Goal: Transaction & Acquisition: Purchase product/service

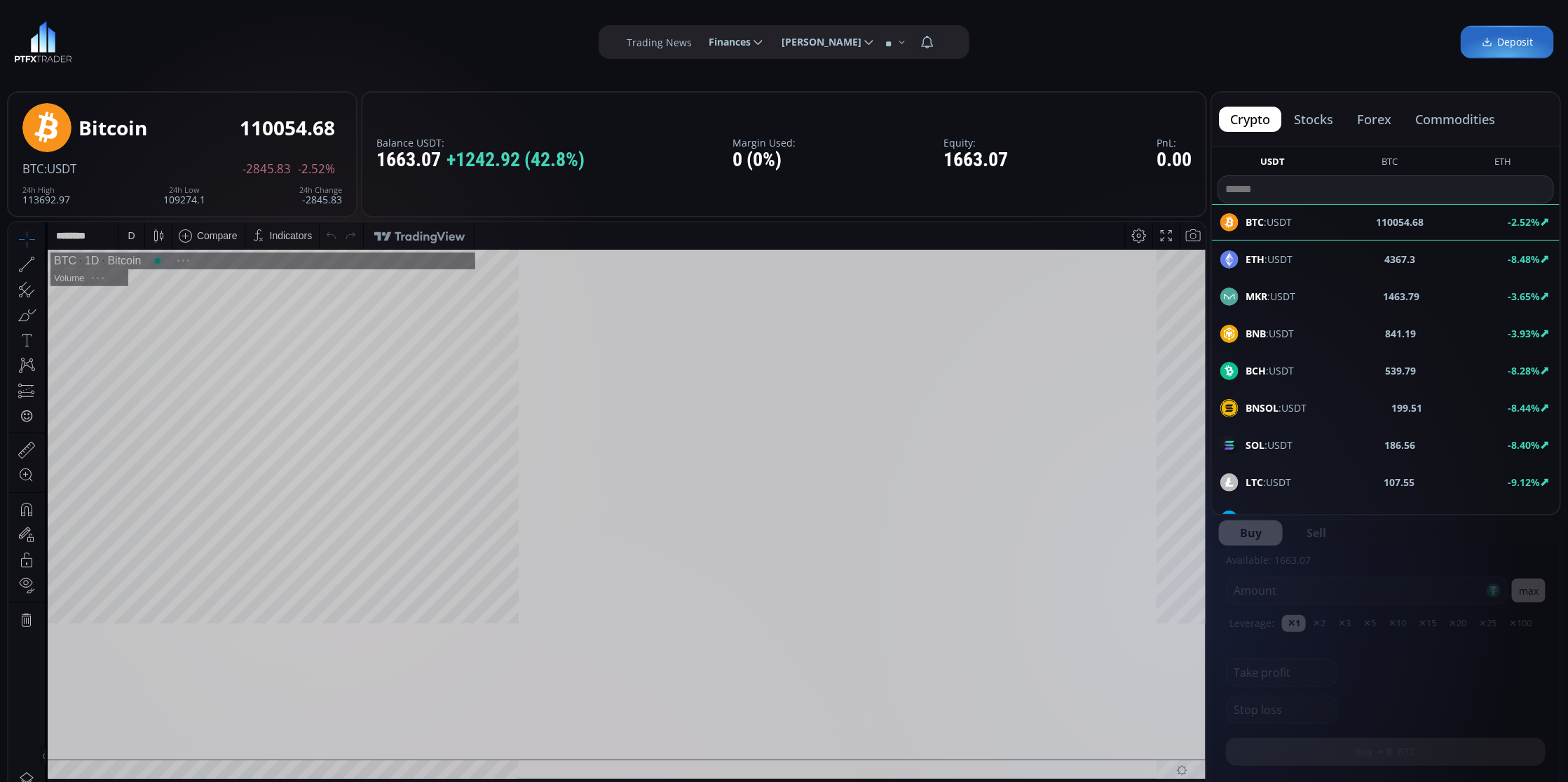
scroll to position [197, 0]
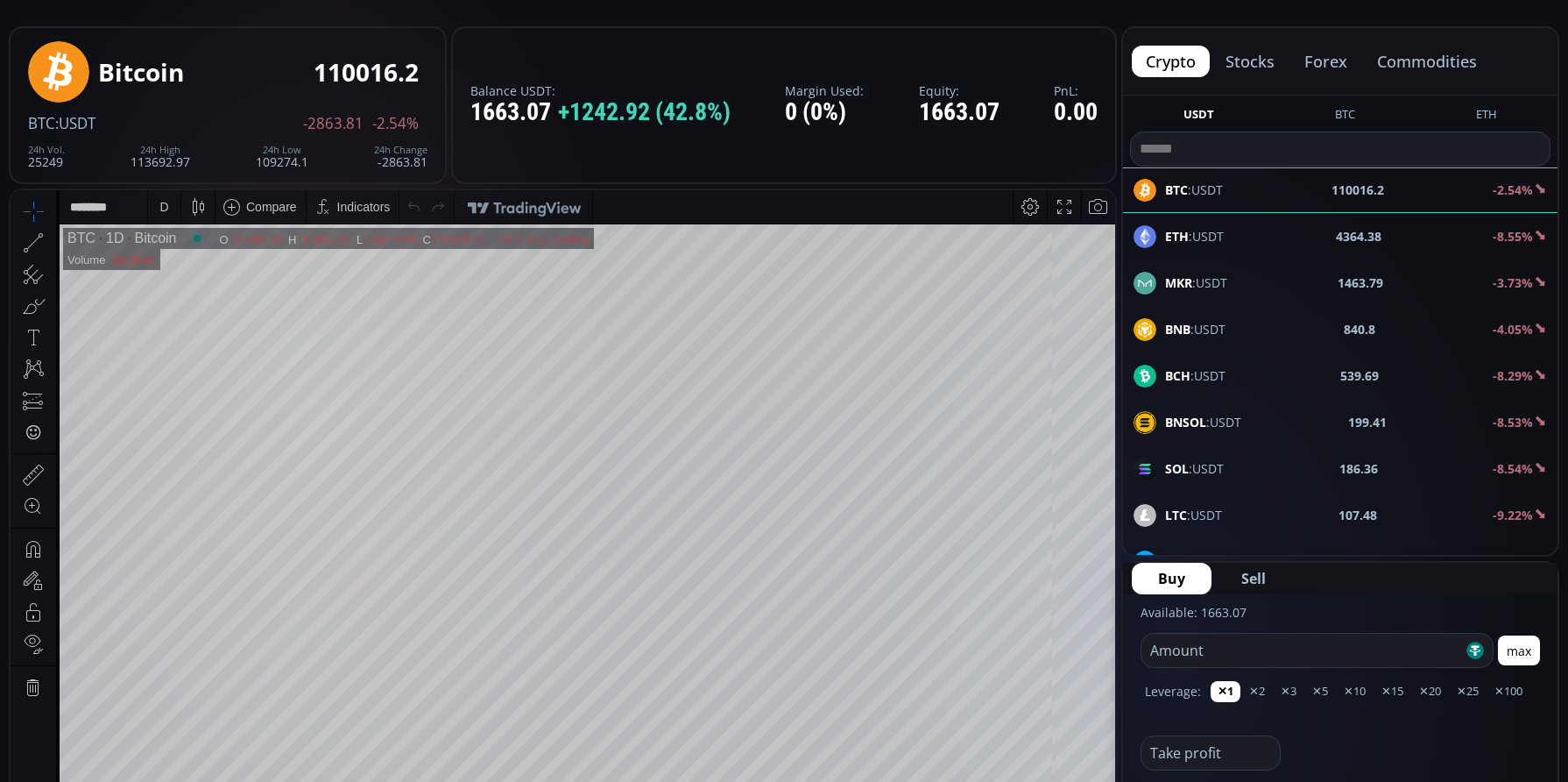
scroll to position [175, 0]
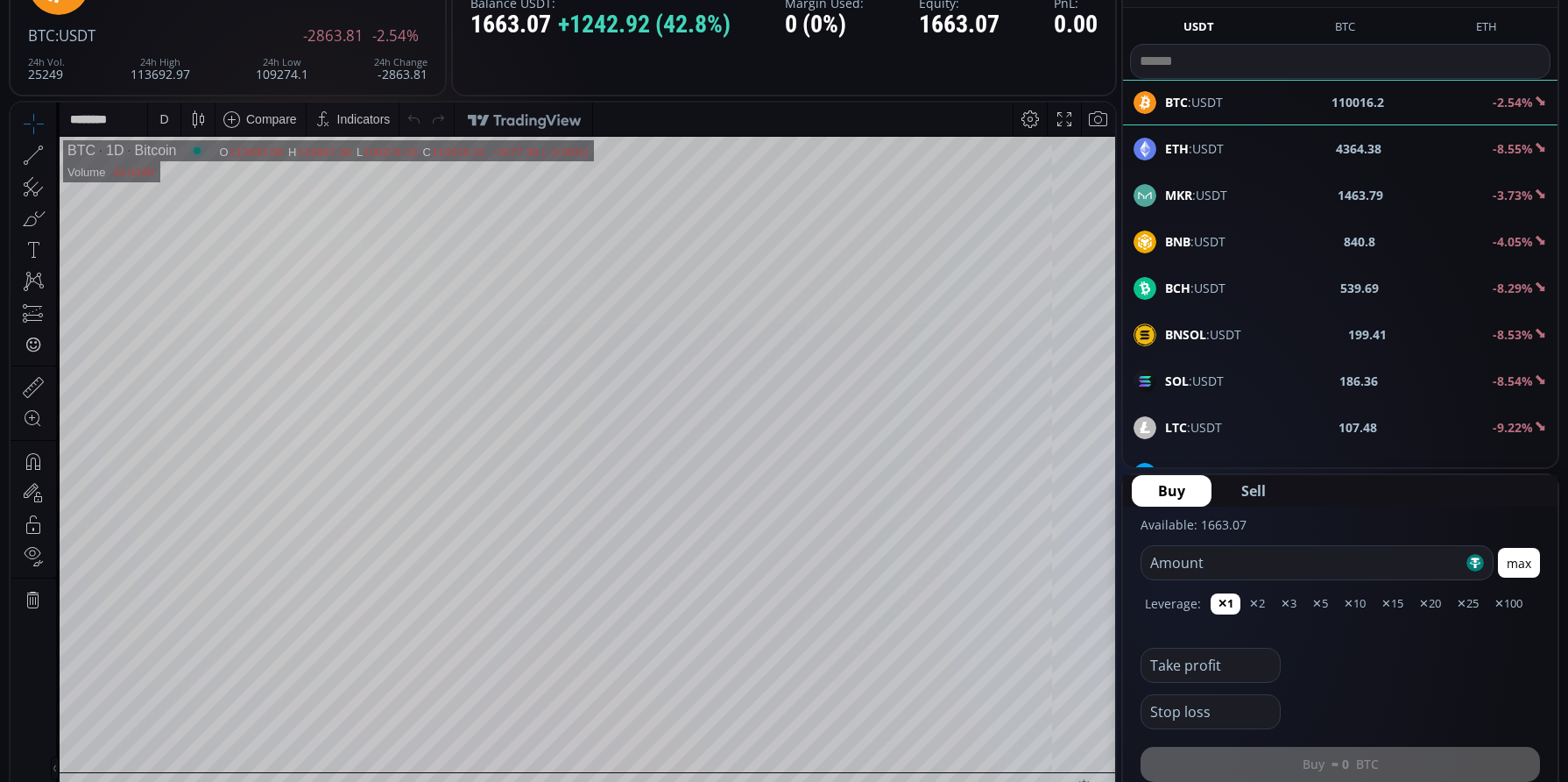
click at [149, 118] on div "D" at bounding box center [164, 119] width 32 height 33
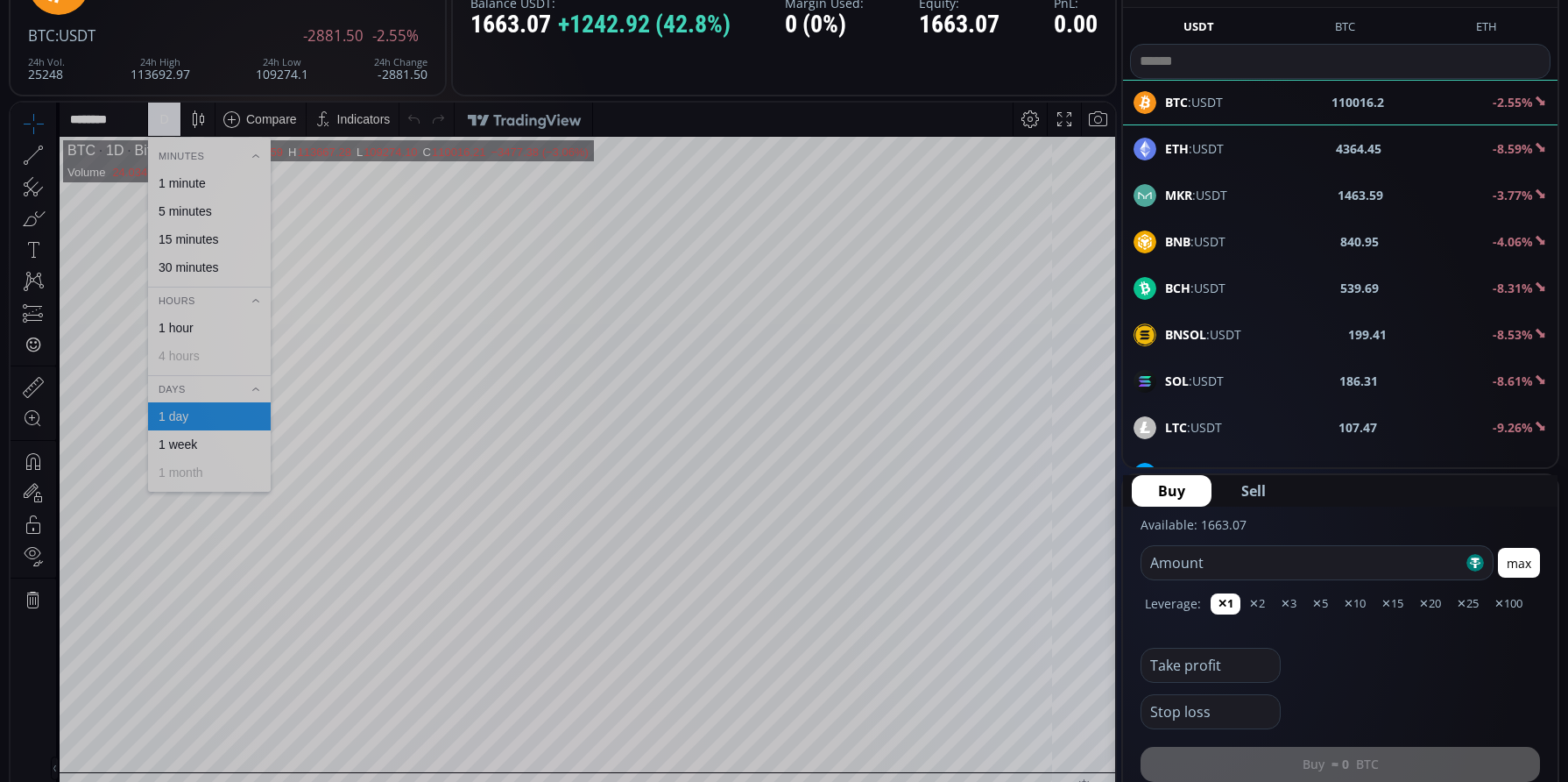
click at [180, 188] on div "1 minute" at bounding box center [182, 183] width 47 height 14
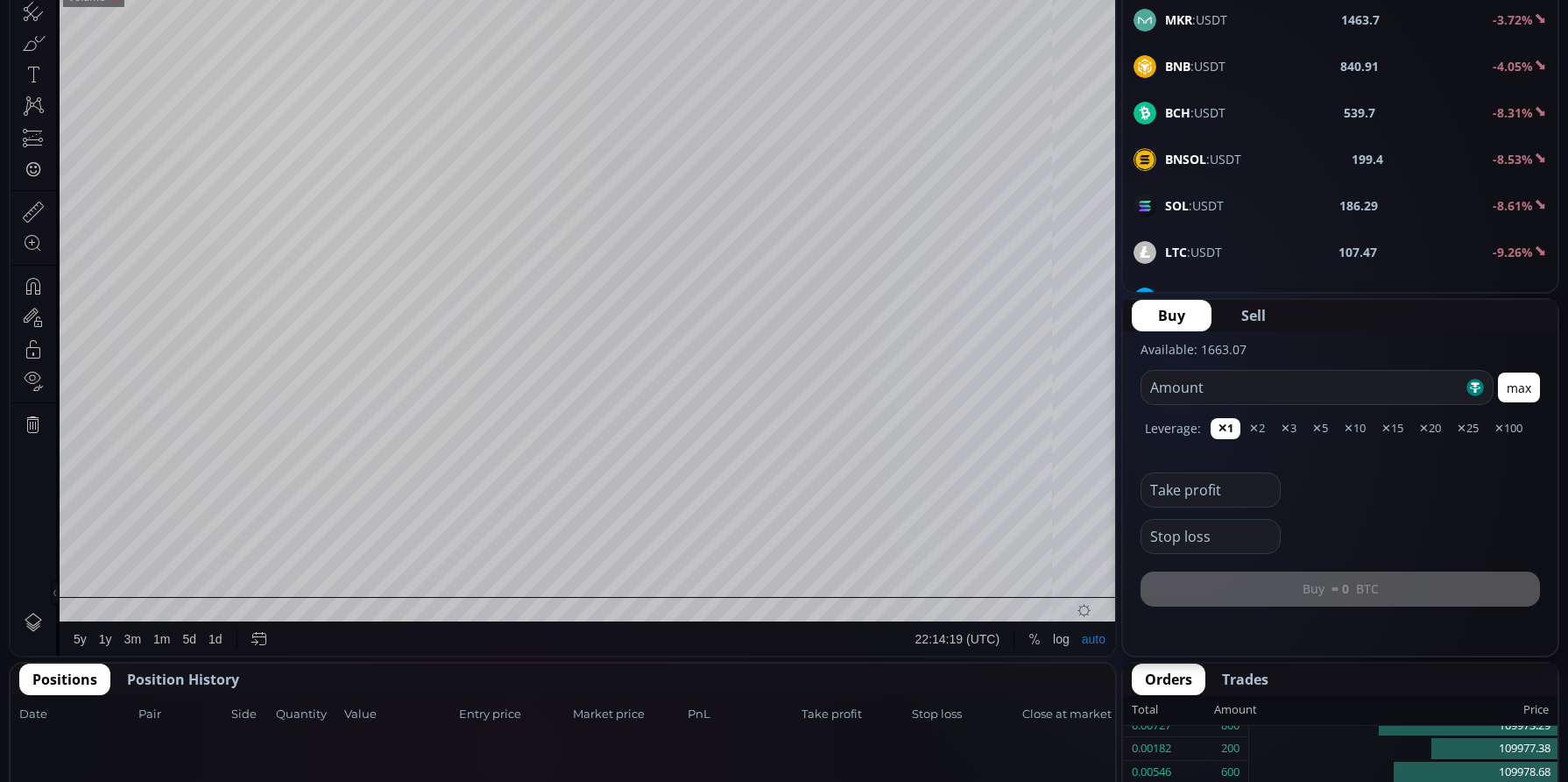
scroll to position [263, 0]
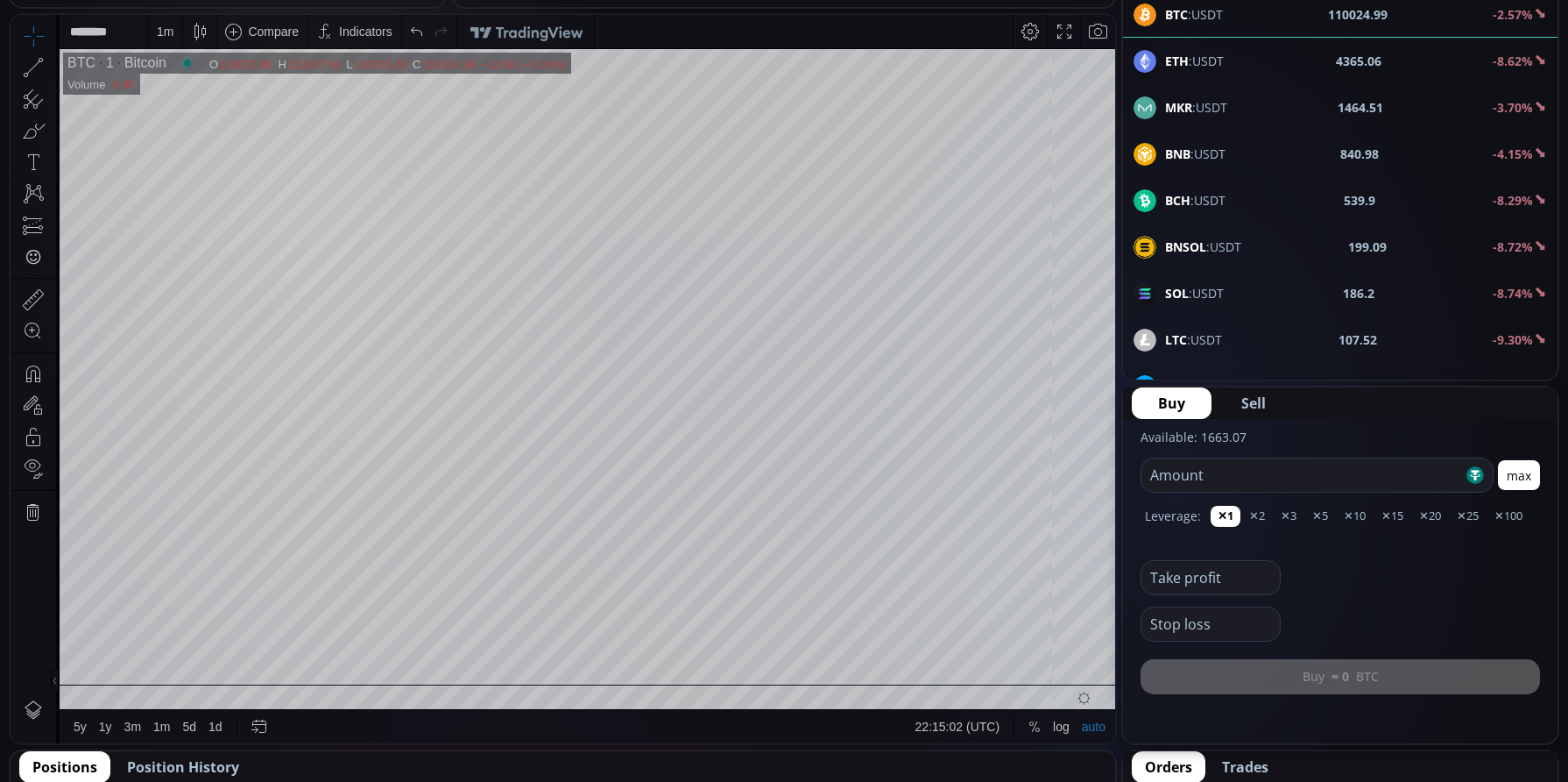
click at [1531, 467] on button "max" at bounding box center [1519, 475] width 42 height 29
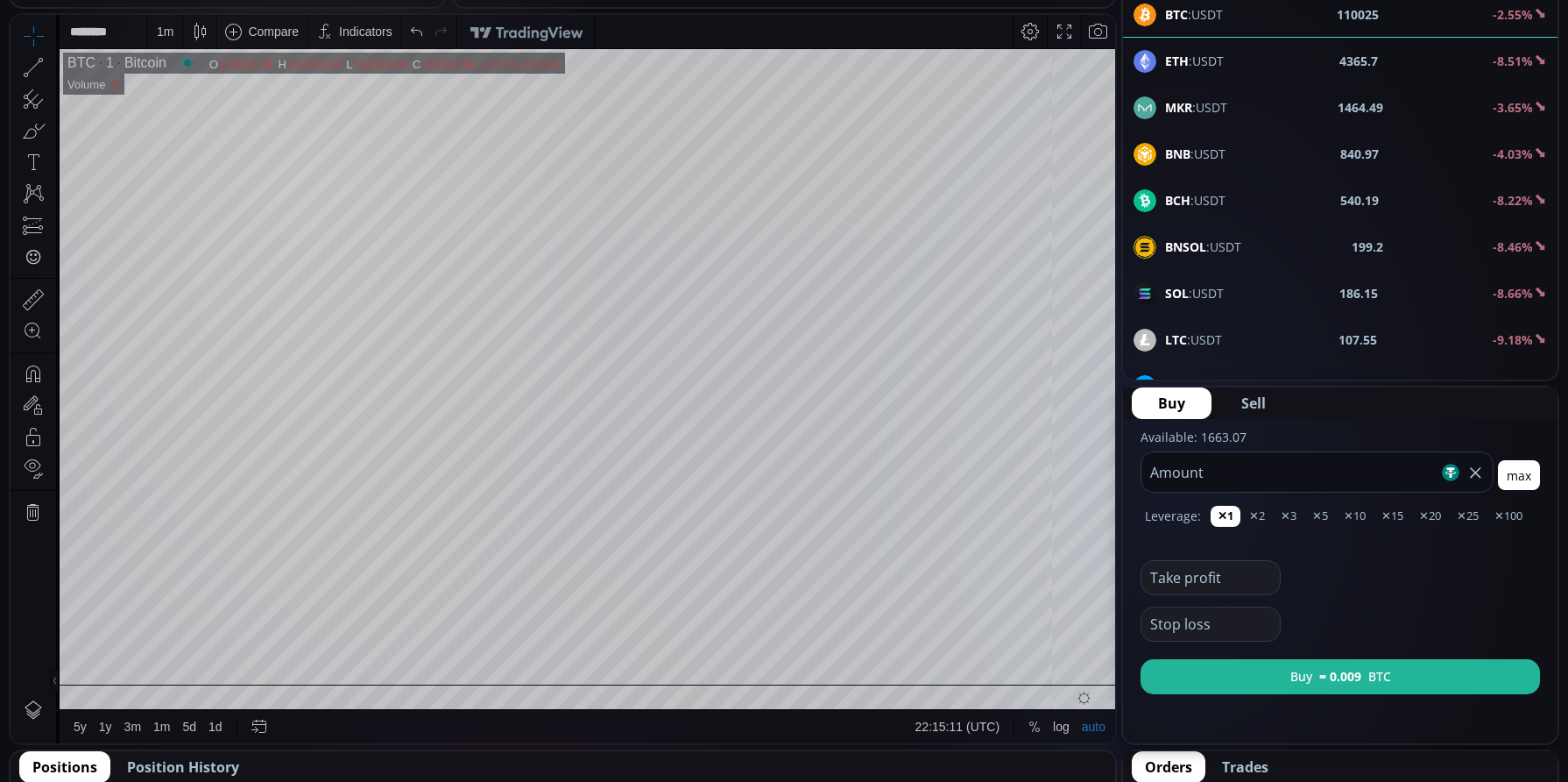
type input "****"
click at [1257, 403] on span "Sell" at bounding box center [1253, 404] width 24 height 22
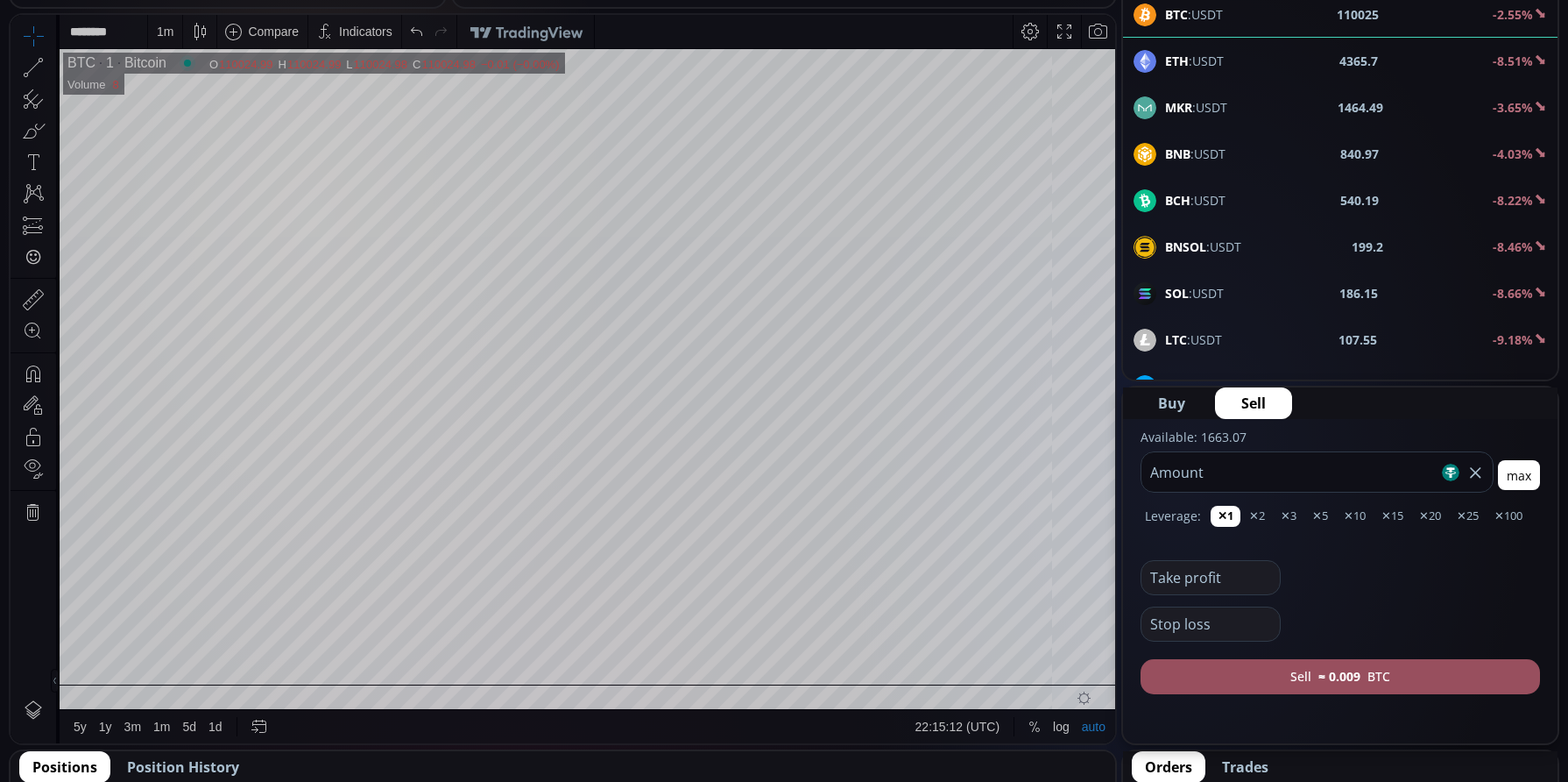
click at [1420, 676] on button "Sell ≈ 0.009 BTC" at bounding box center [1340, 676] width 400 height 35
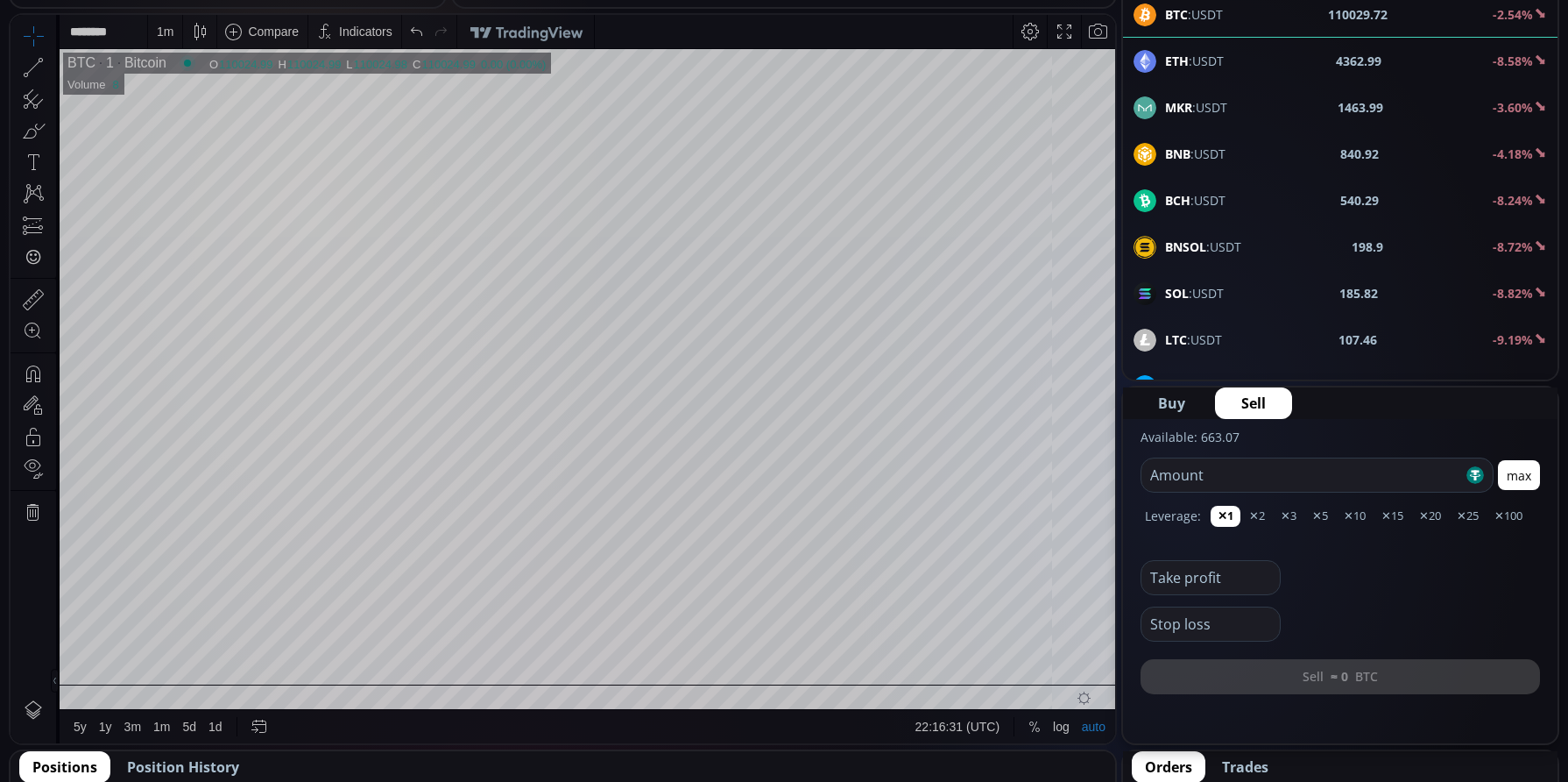
scroll to position [438, 0]
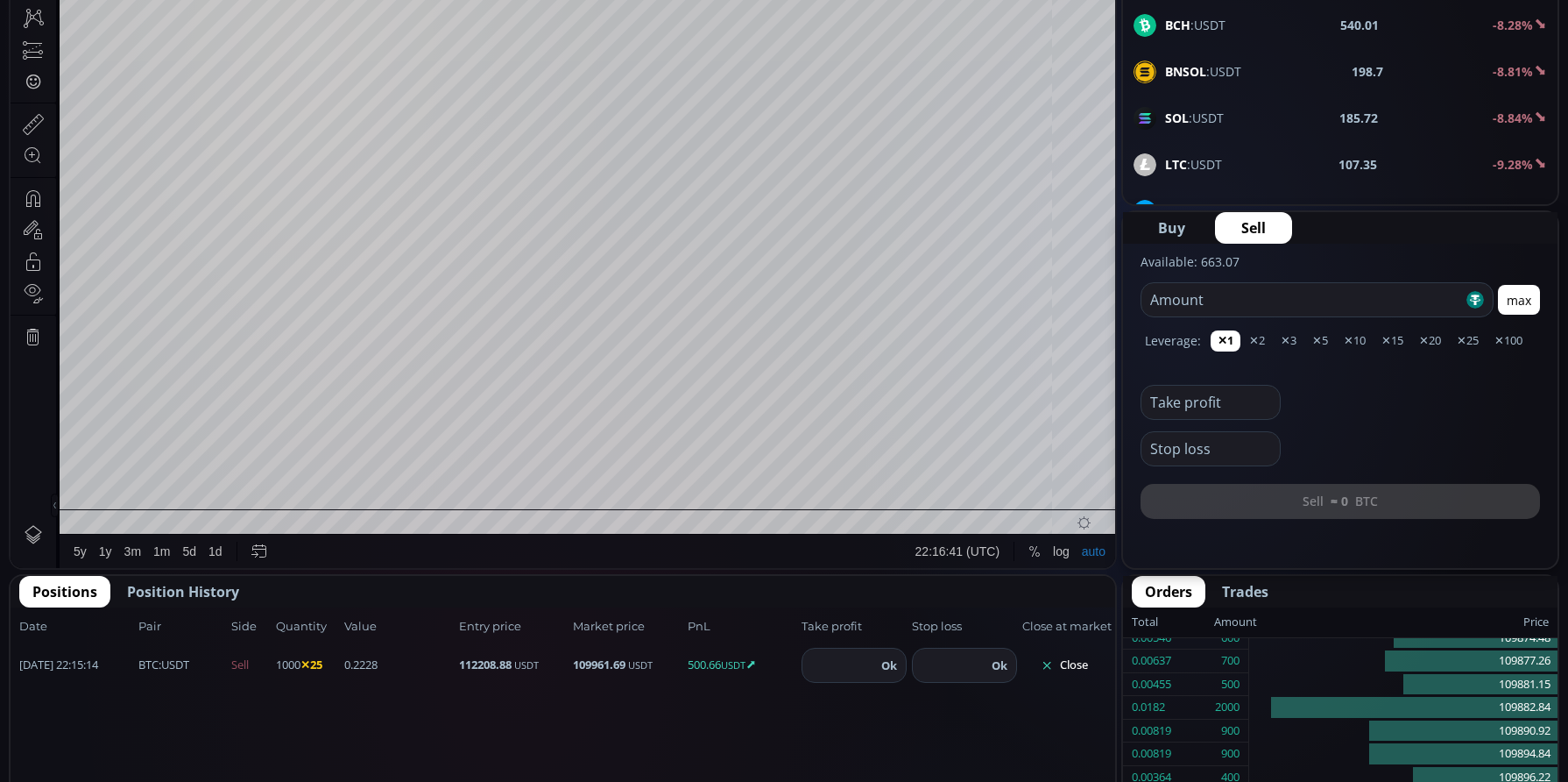
click at [1060, 665] on button "Close" at bounding box center [1065, 665] width 84 height 28
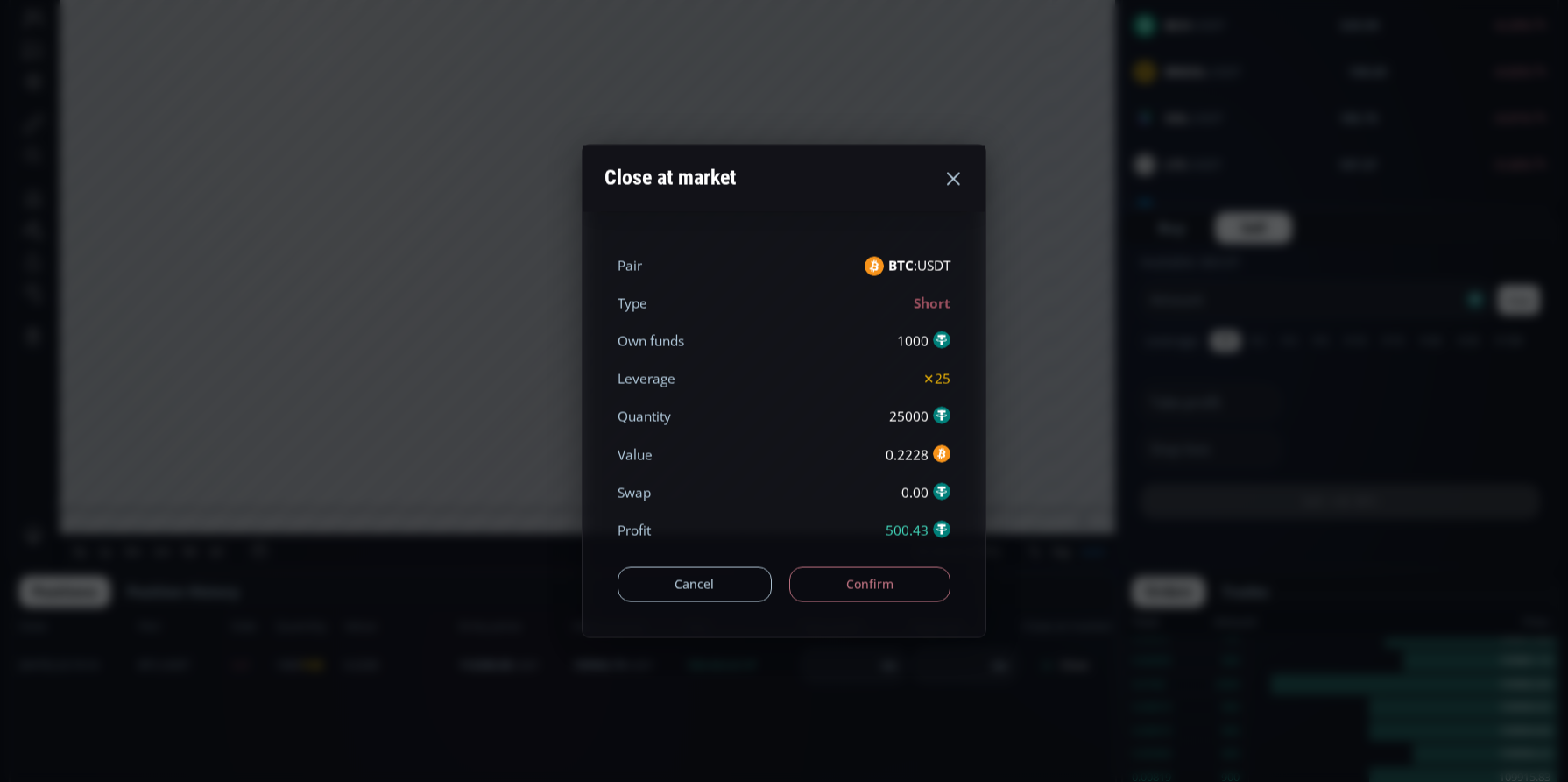
click at [857, 576] on button "Confirm" at bounding box center [870, 584] width 162 height 35
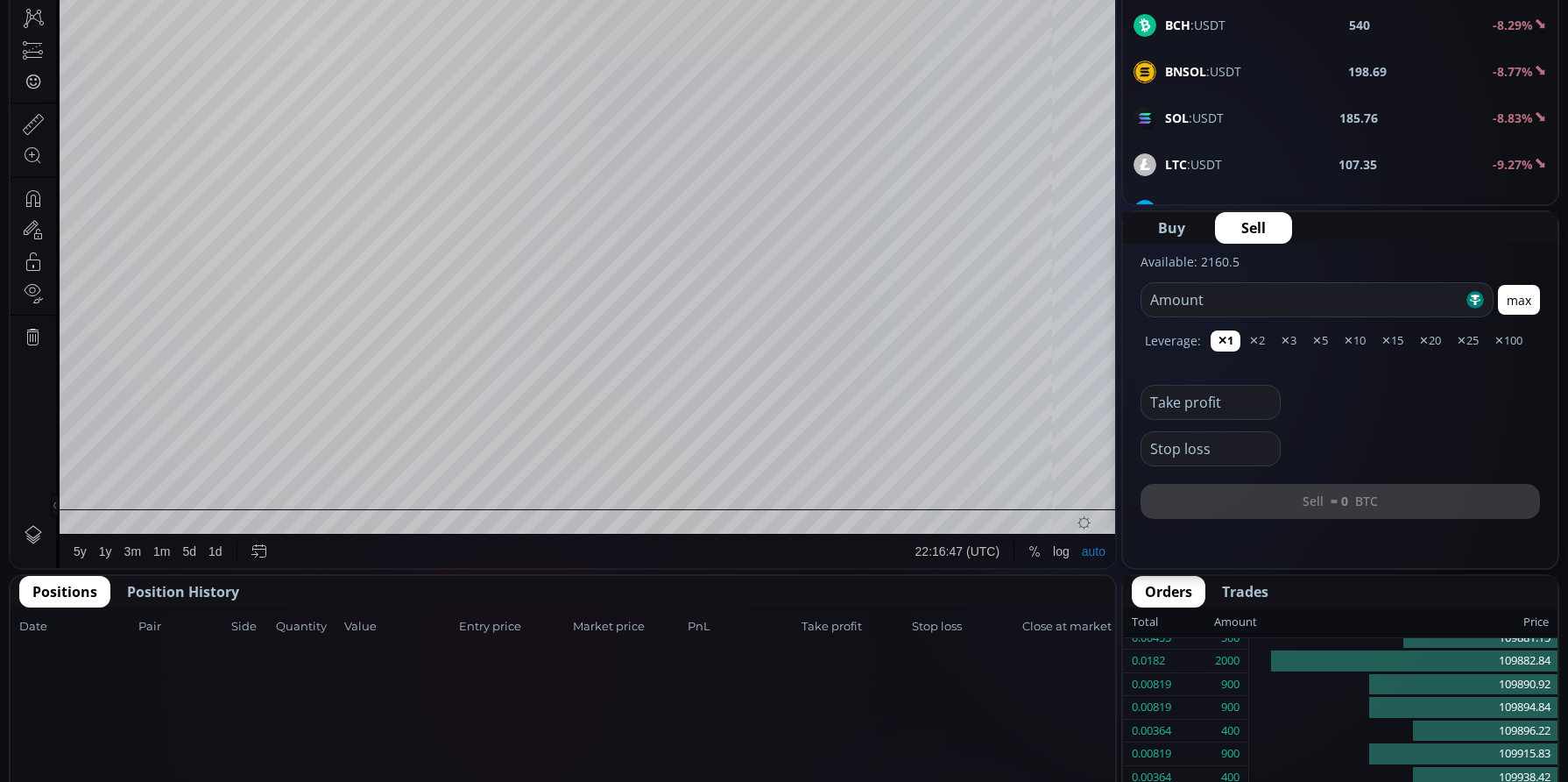
click at [233, 579] on button "Position History" at bounding box center [184, 591] width 139 height 31
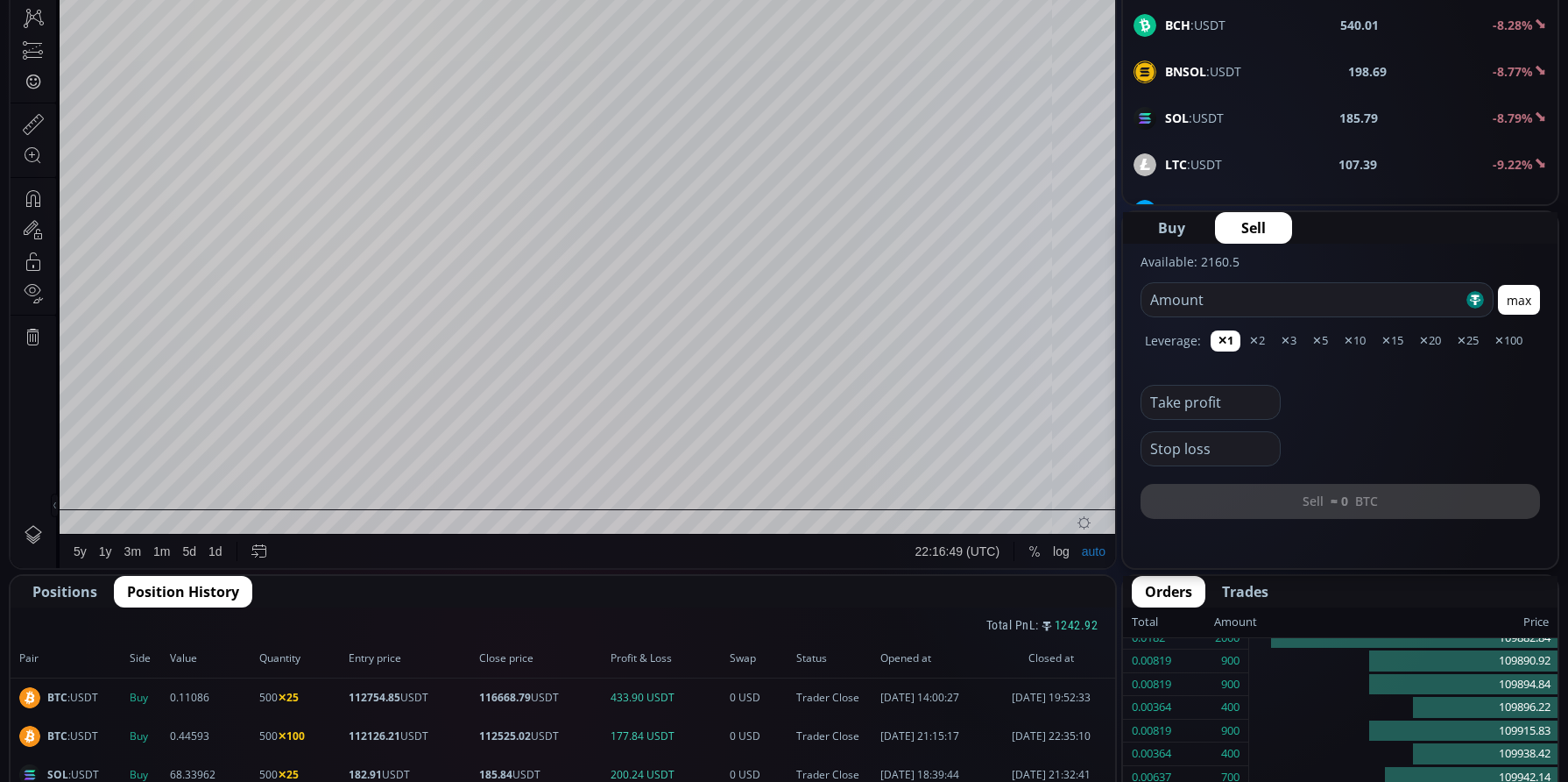
scroll to position [263, 0]
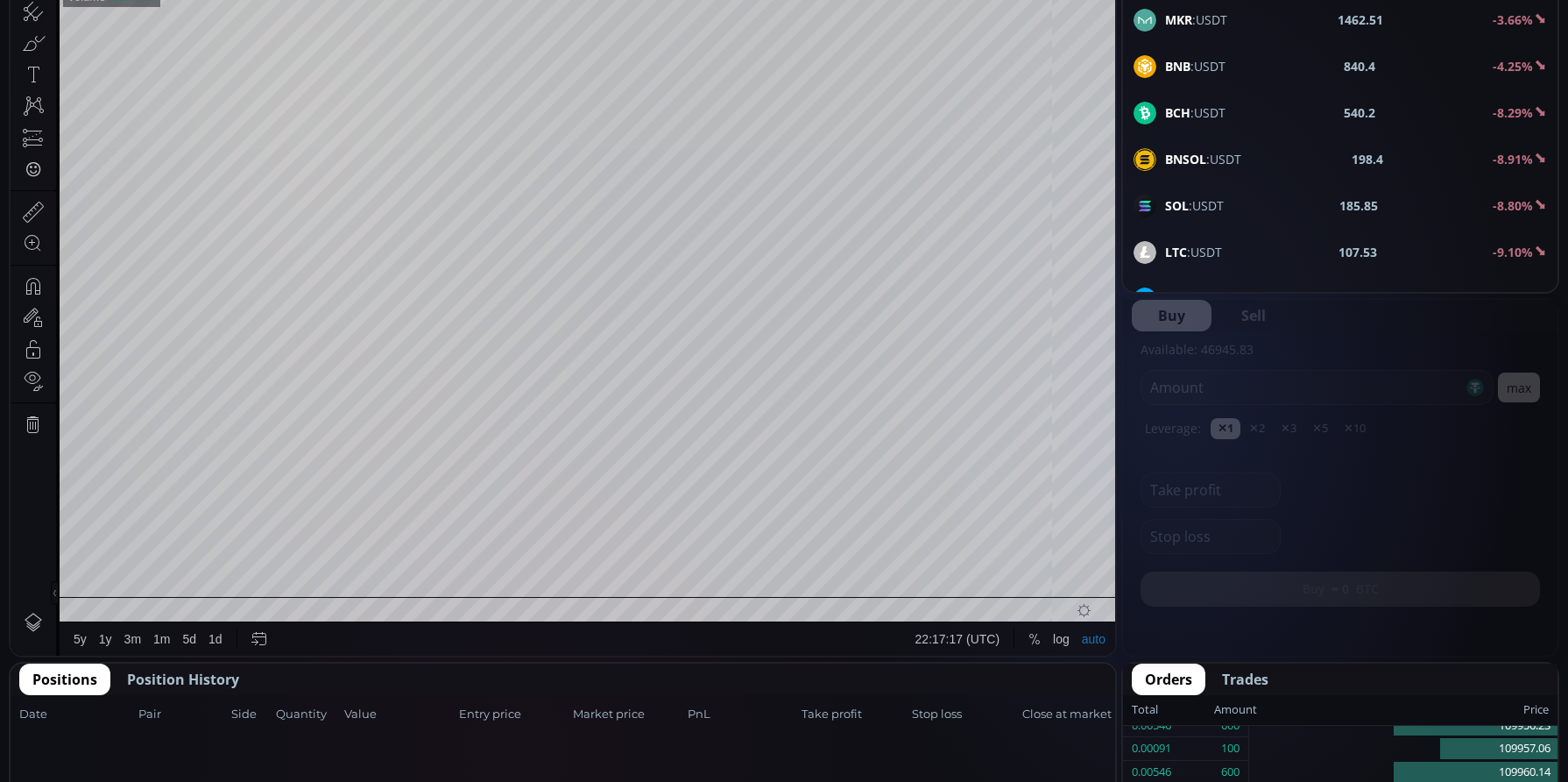
scroll to position [263, 0]
